Goal: Transaction & Acquisition: Purchase product/service

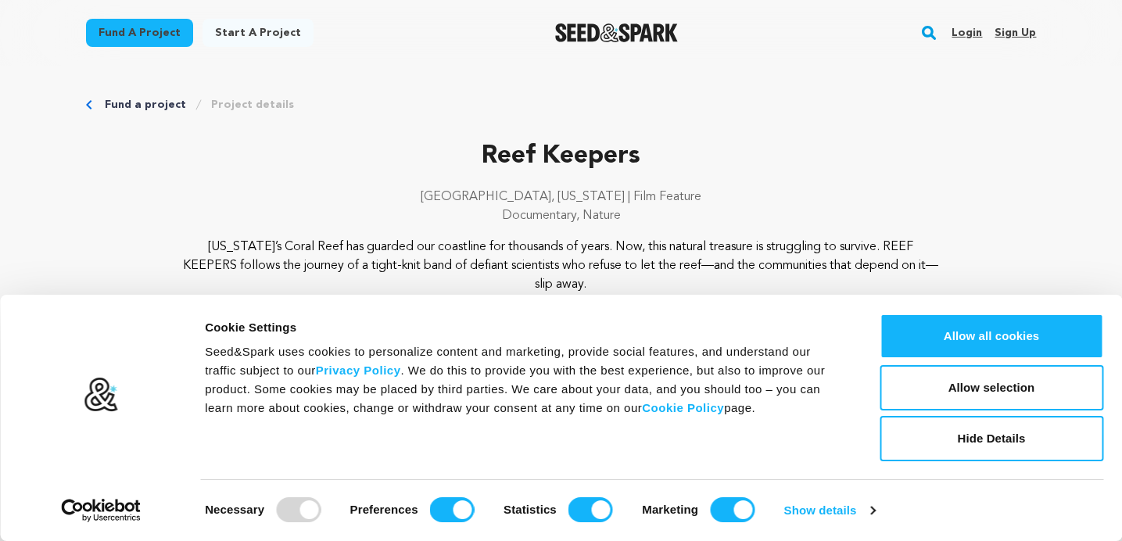
click at [983, 203] on p "Gainesville, Florida | Film Feature" at bounding box center [561, 197] width 950 height 19
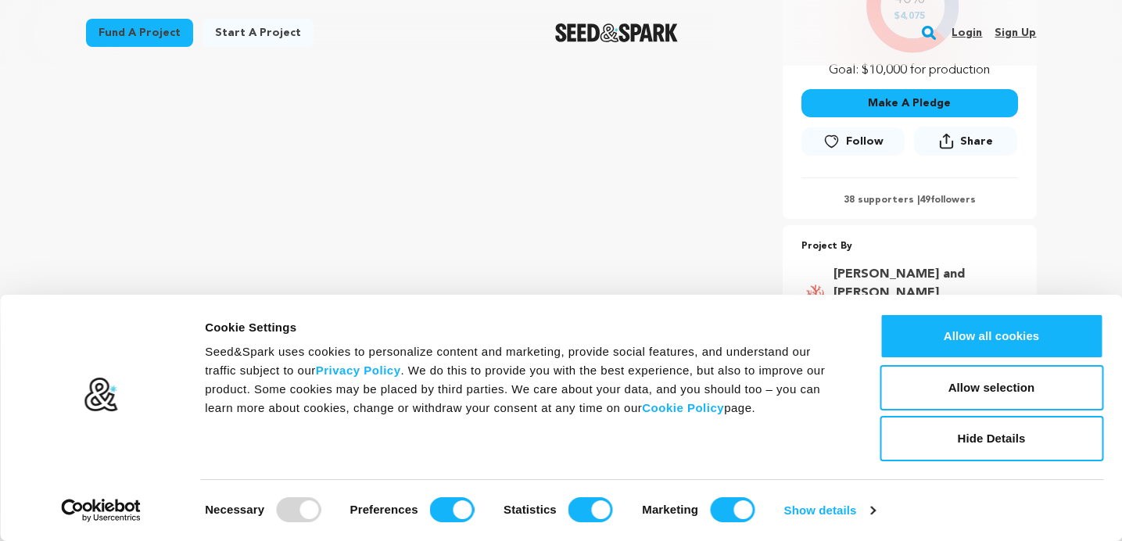
scroll to position [412, 0]
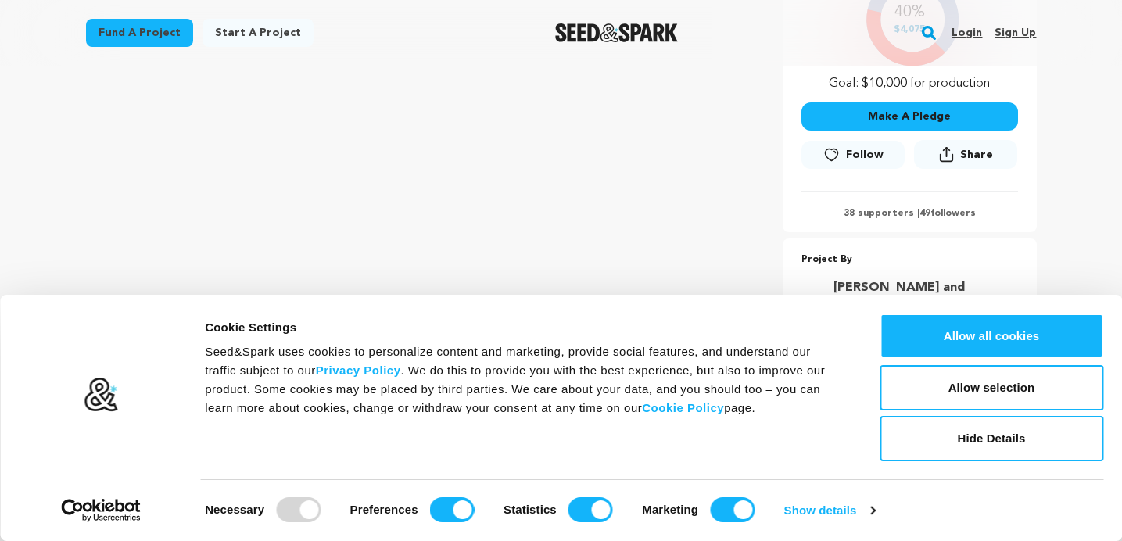
drag, startPoint x: 312, startPoint y: 506, endPoint x: 275, endPoint y: 503, distance: 36.9
click at [275, 504] on div "Necessary" at bounding box center [263, 509] width 116 height 25
click at [304, 508] on div at bounding box center [298, 509] width 45 height 25
click at [923, 384] on button "Allow selection" at bounding box center [991, 387] width 224 height 45
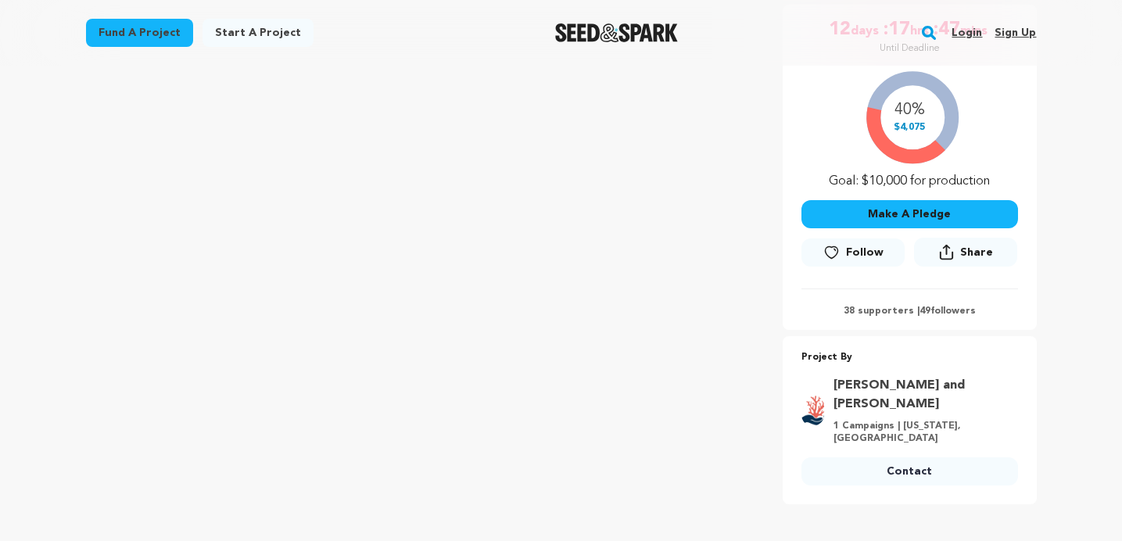
scroll to position [309, 0]
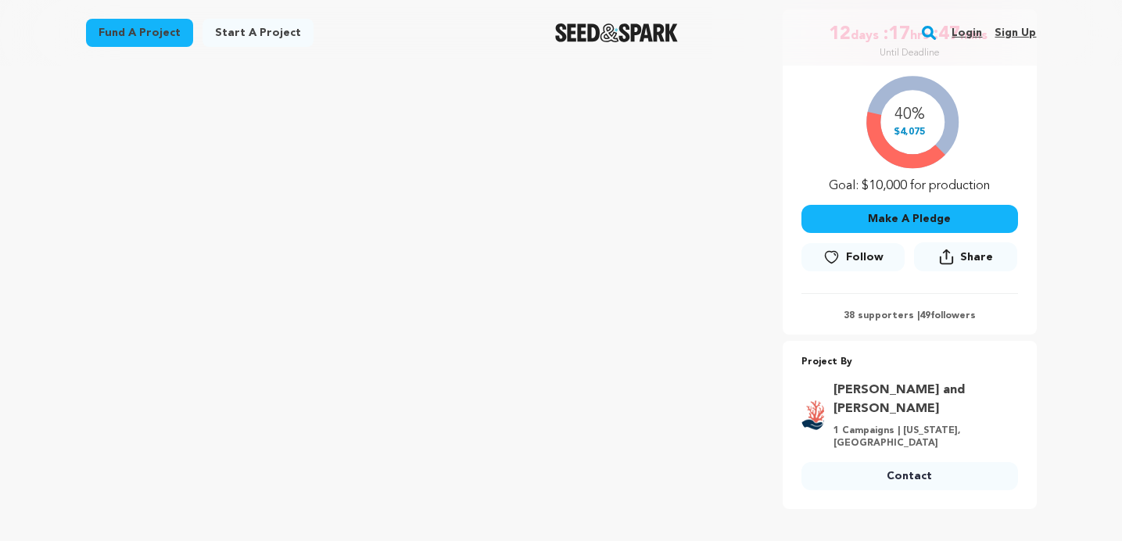
click at [884, 214] on button "Make A Pledge" at bounding box center [909, 219] width 216 height 28
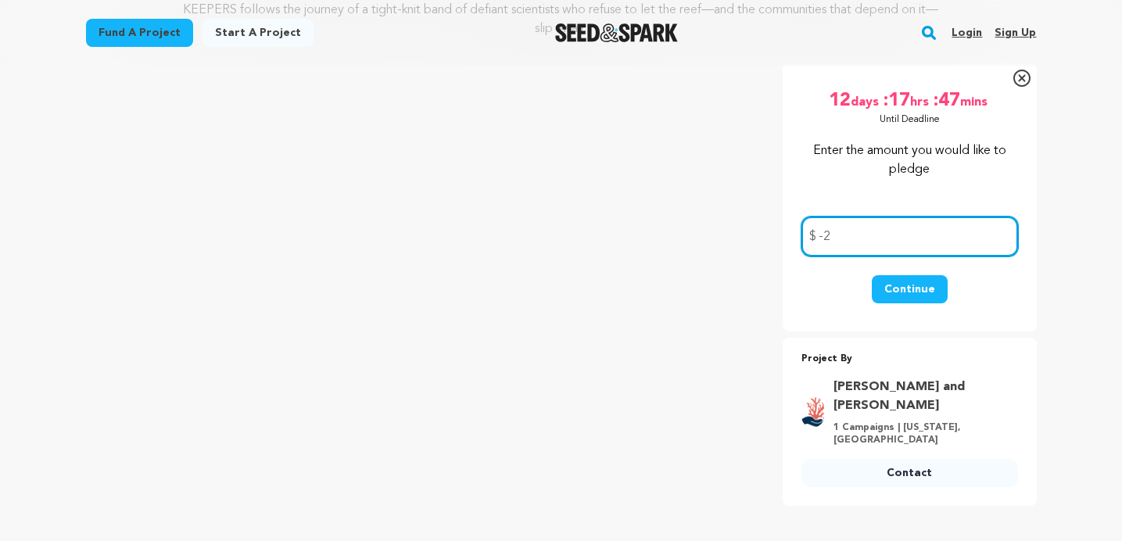
scroll to position [256, 0]
type input "-2"
type input "25.00"
click at [906, 285] on button "Continue" at bounding box center [909, 288] width 76 height 28
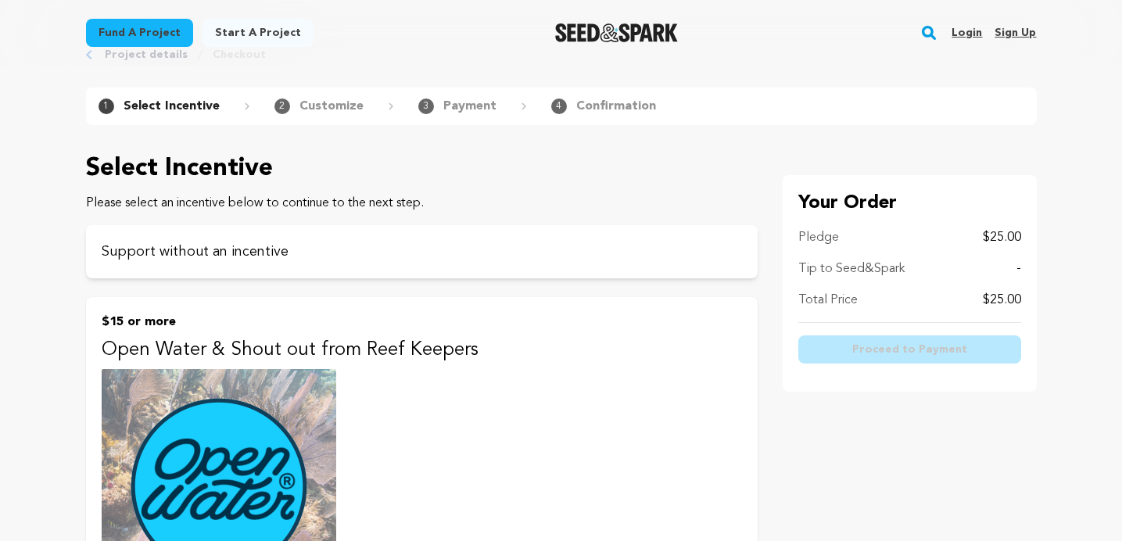
scroll to position [55, 0]
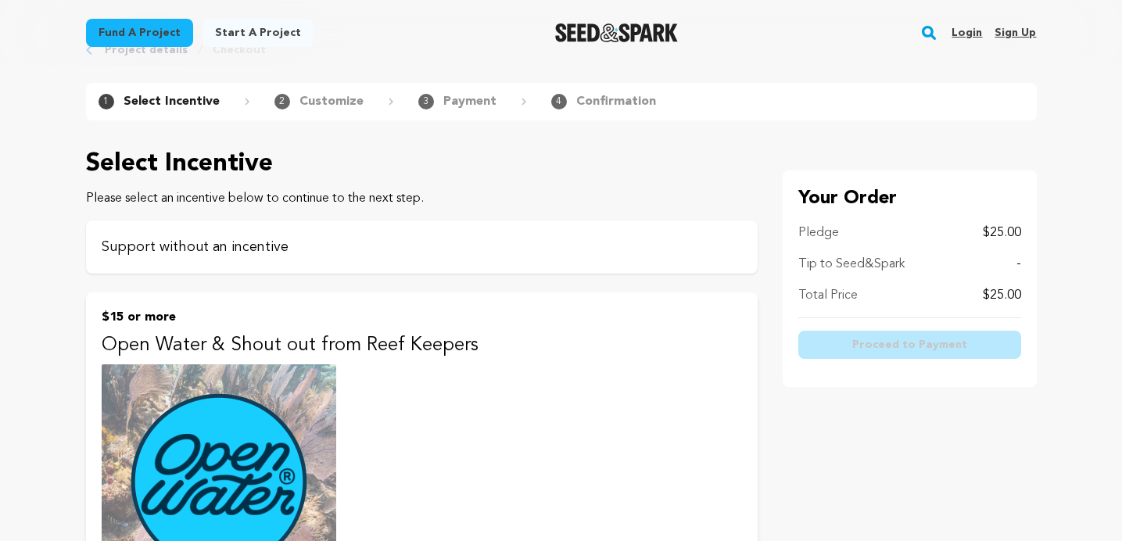
click at [240, 247] on p "Support without an incentive" at bounding box center [422, 247] width 640 height 22
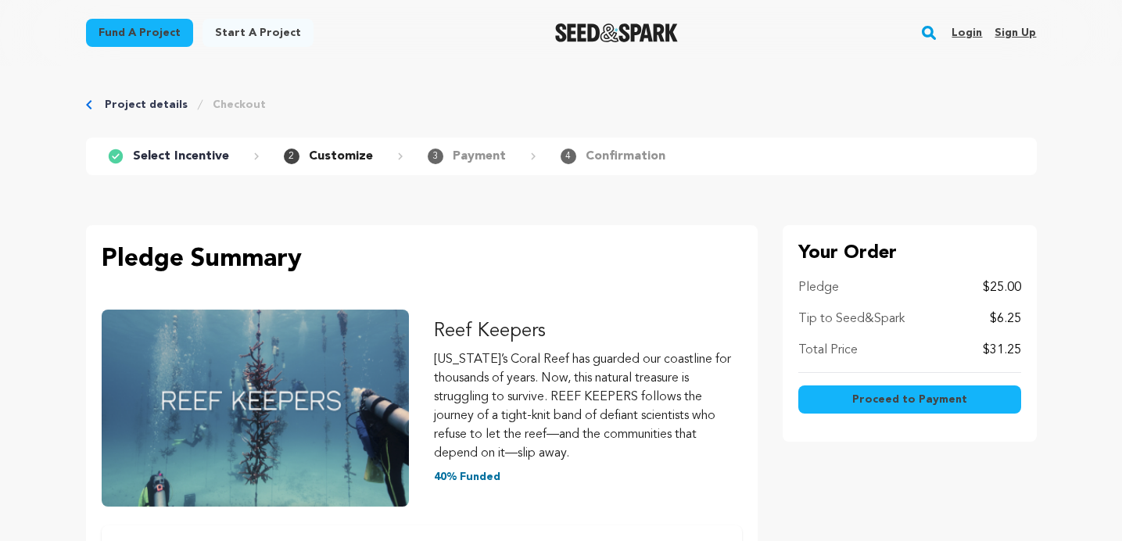
click at [872, 399] on span "Proceed to Payment" at bounding box center [909, 400] width 115 height 16
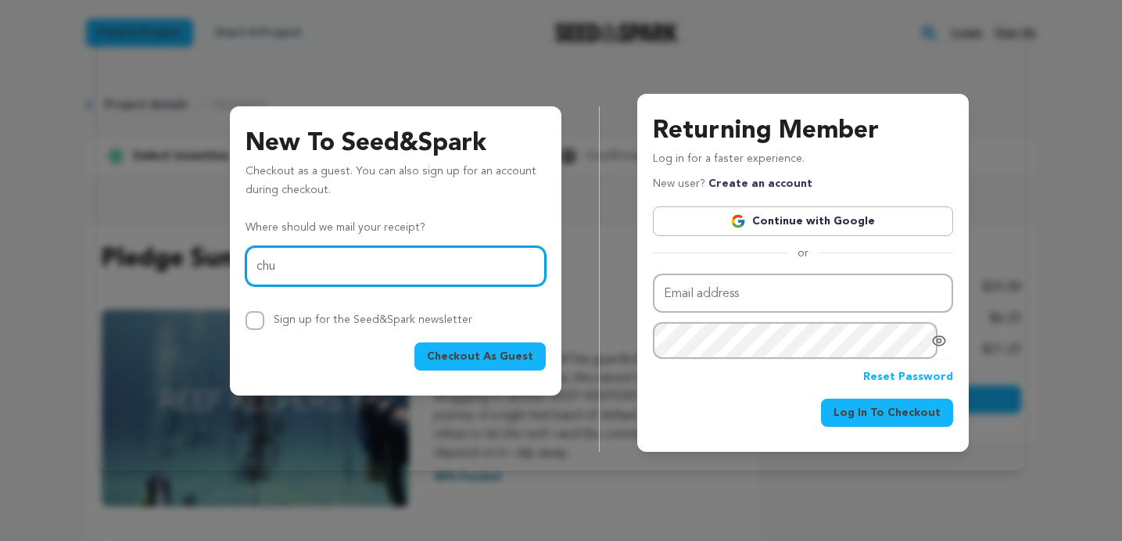
type input "chuchabarber@gmail.com"
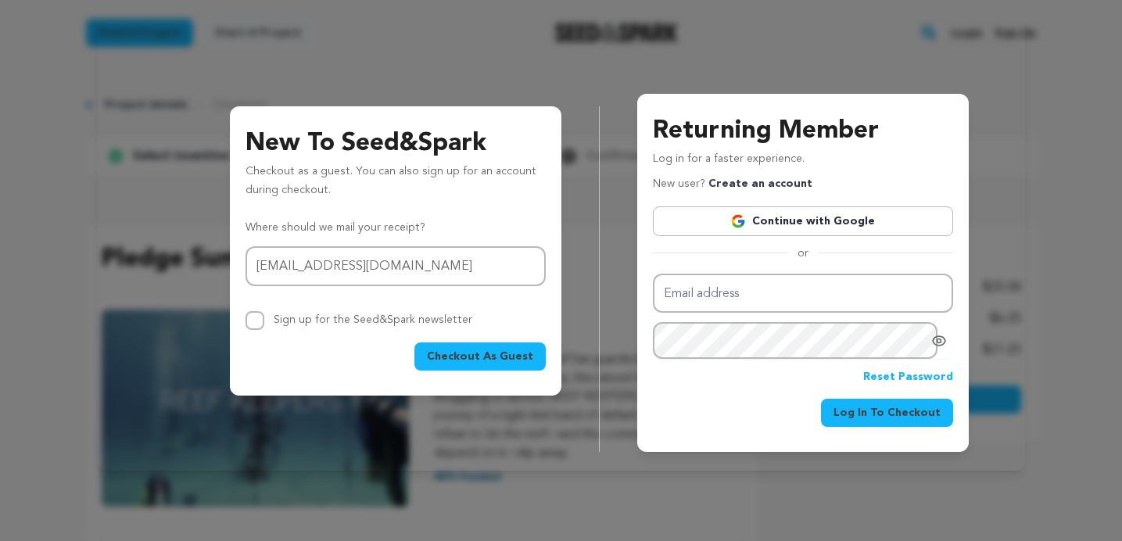
click at [463, 355] on span "Checkout As Guest" at bounding box center [480, 357] width 106 height 16
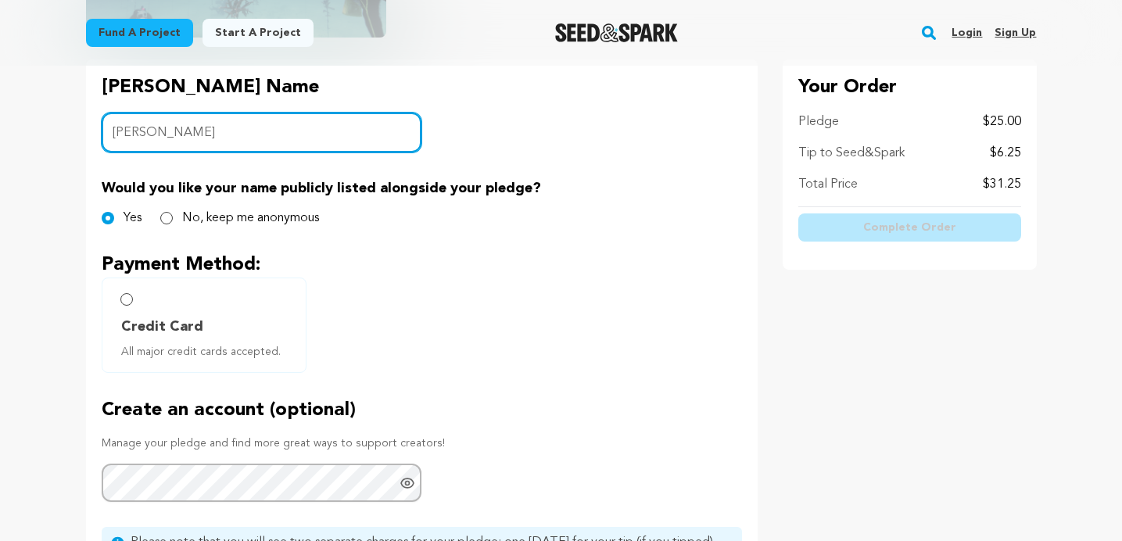
scroll to position [342, 0]
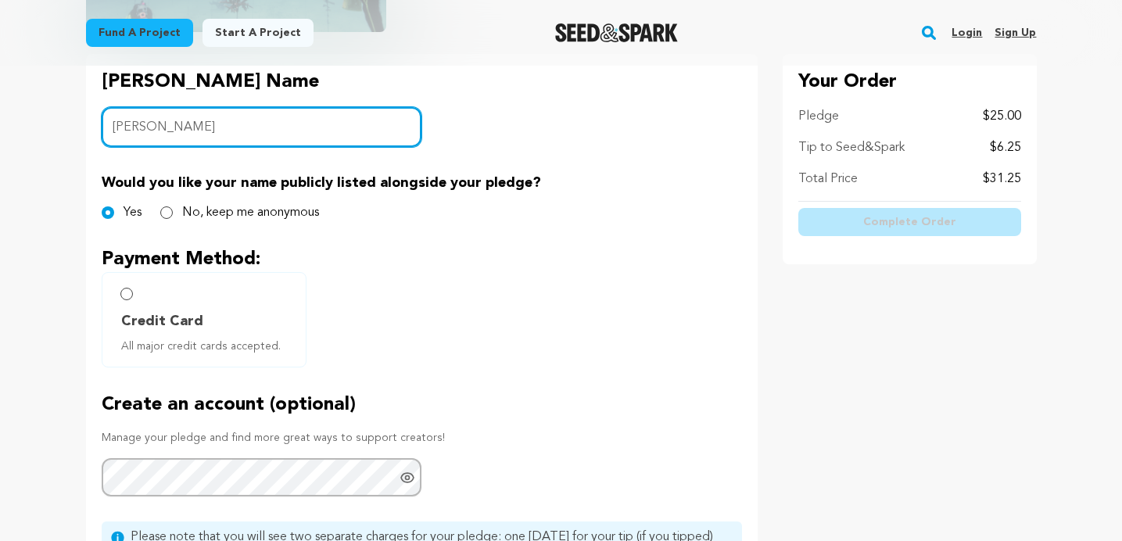
type input "[PERSON_NAME]"
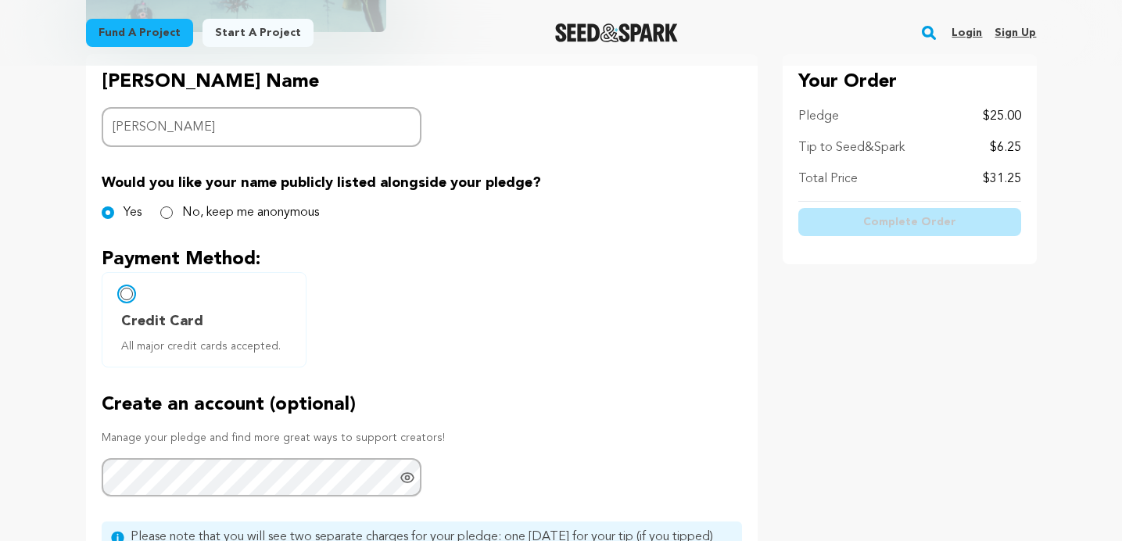
click at [130, 291] on input "Credit Card All major credit cards accepted." at bounding box center [126, 294] width 13 height 13
radio input "false"
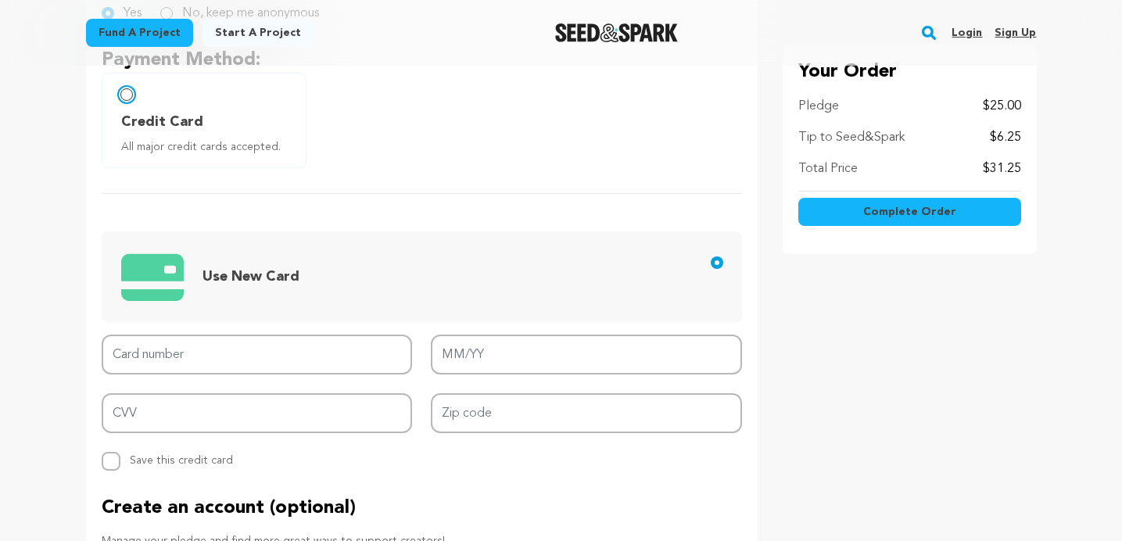
scroll to position [638, 0]
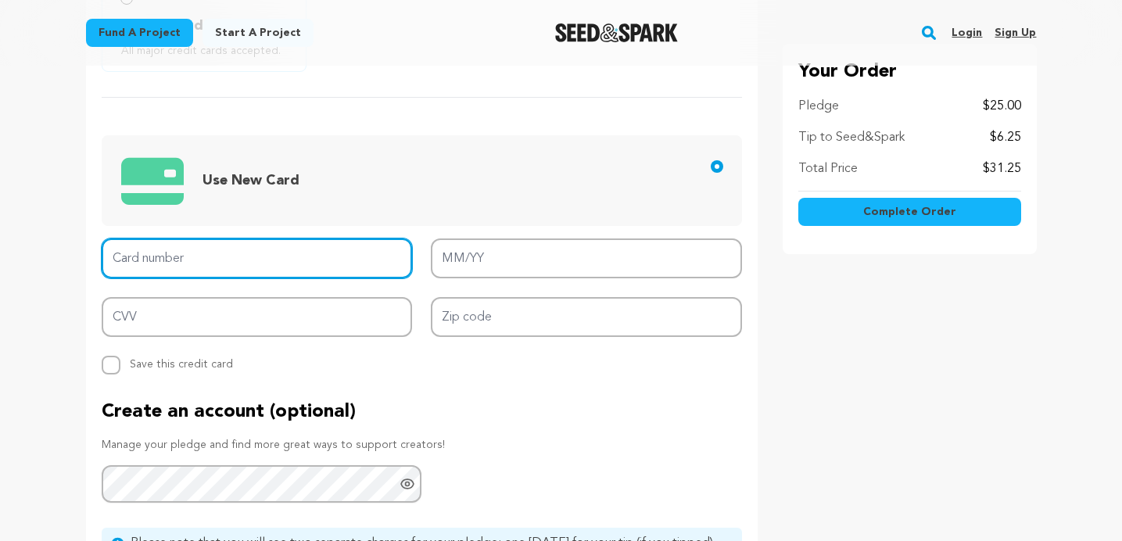
click at [134, 261] on input "Card number" at bounding box center [257, 258] width 311 height 40
type input "3727 1645 7499 003"
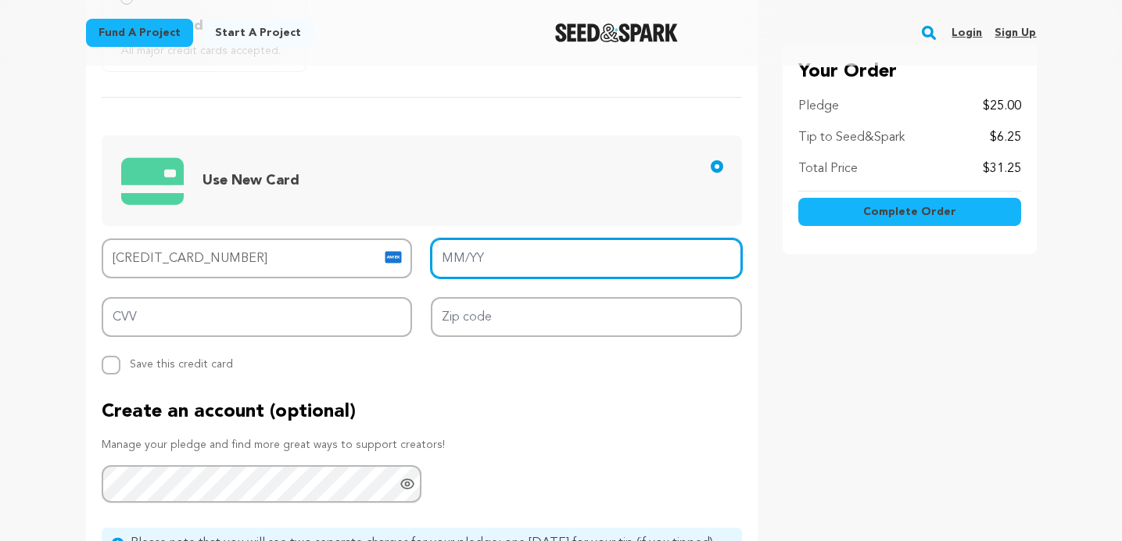
click at [476, 262] on input "MM/YY" at bounding box center [586, 258] width 311 height 40
type input "03/29"
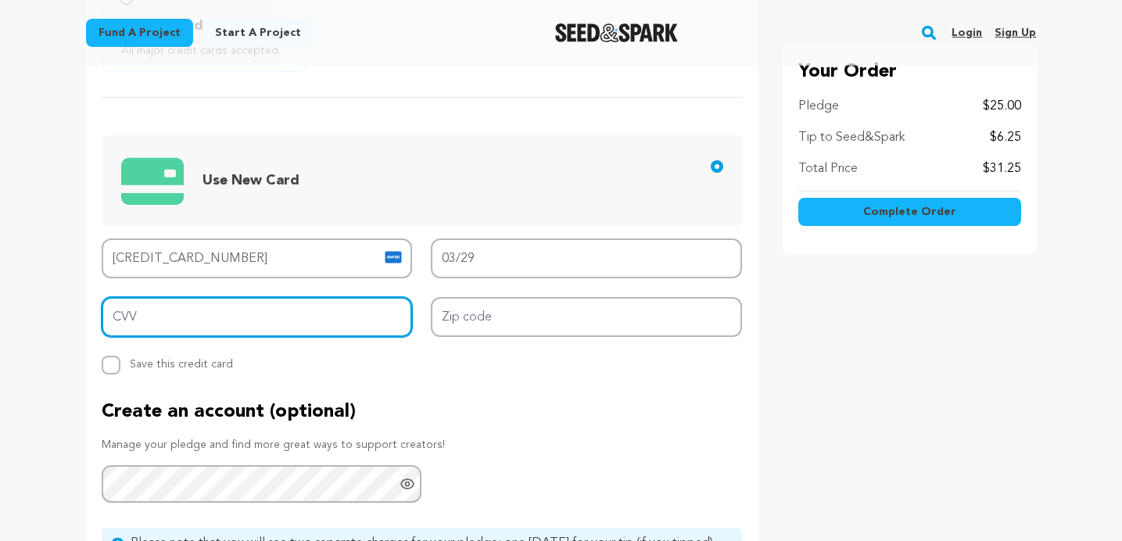
click at [186, 311] on input "CVV" at bounding box center [257, 317] width 311 height 40
type input "8728"
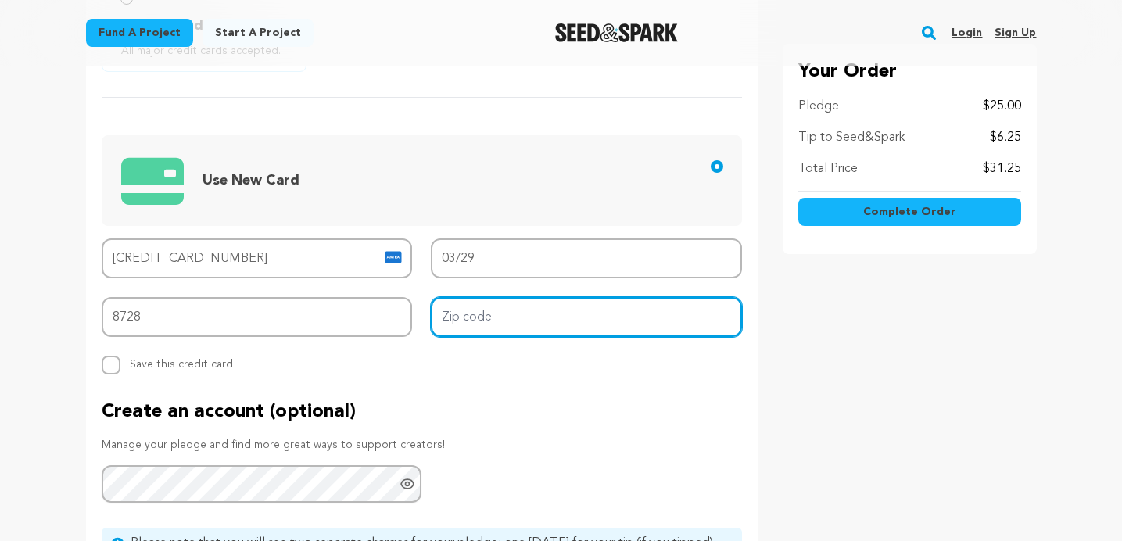
click at [460, 313] on input "Zip code" at bounding box center [586, 317] width 311 height 40
type input "32309"
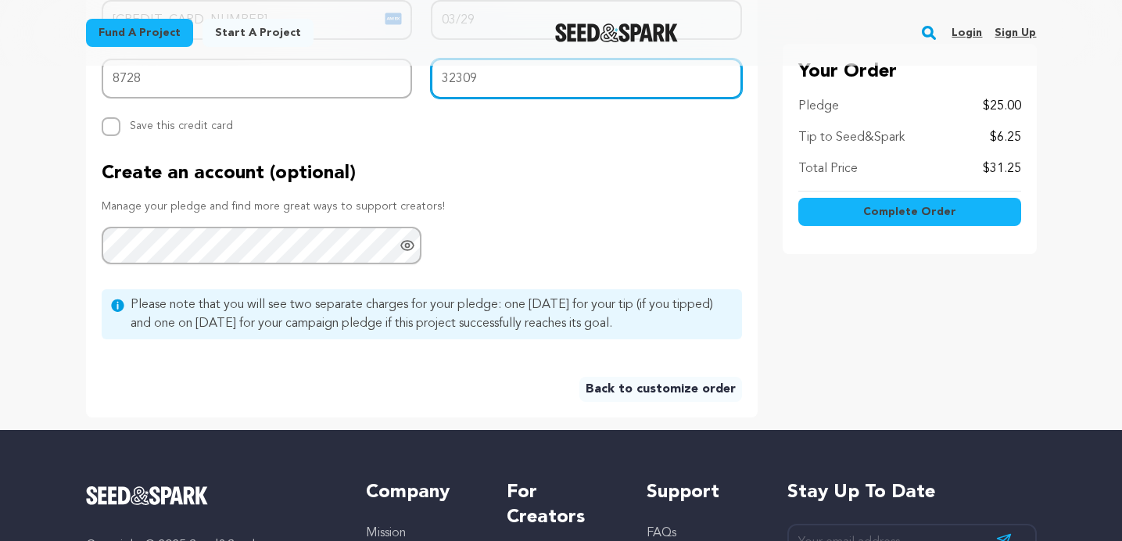
scroll to position [890, 0]
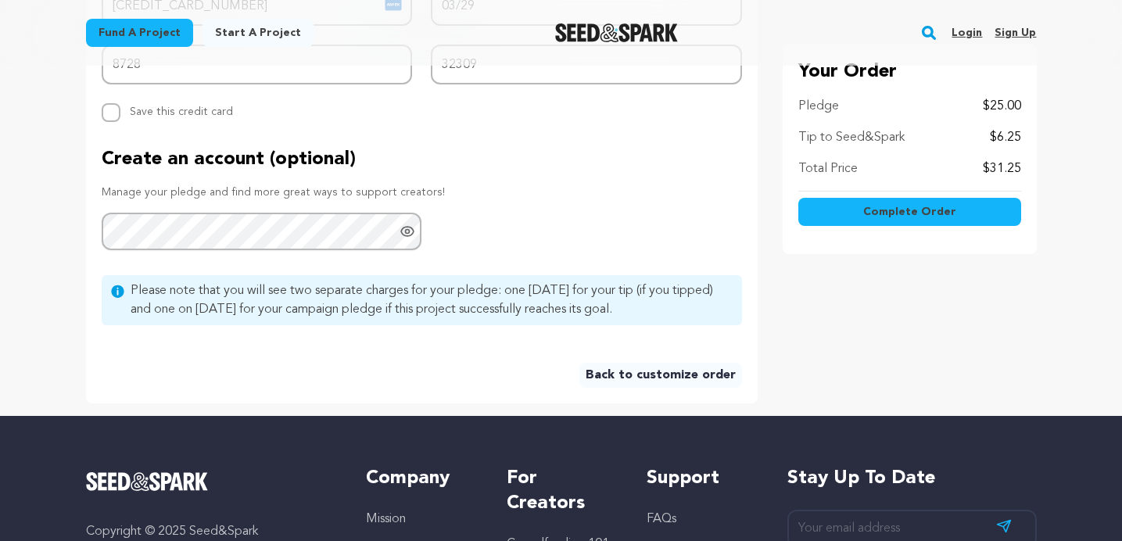
click at [912, 206] on span "Complete Order" at bounding box center [909, 212] width 93 height 16
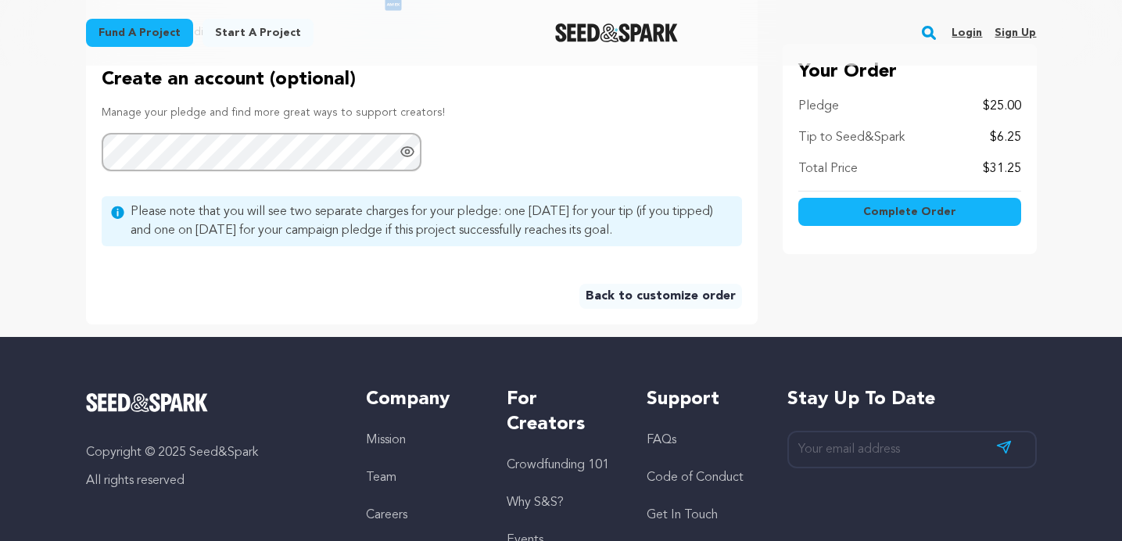
scroll to position [888, 0]
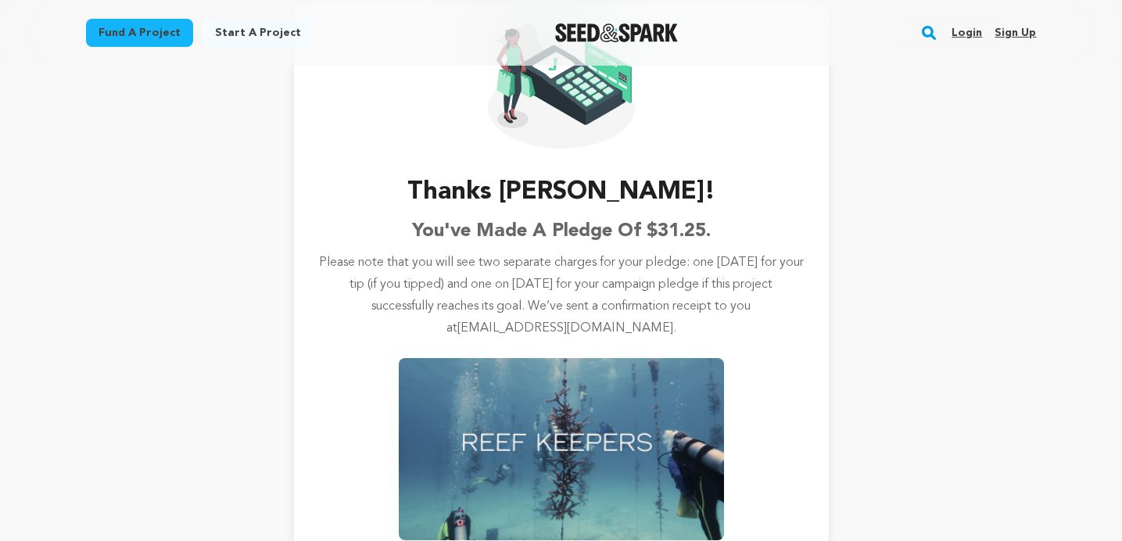
scroll to position [138, 0]
